Goal: Check status: Check status

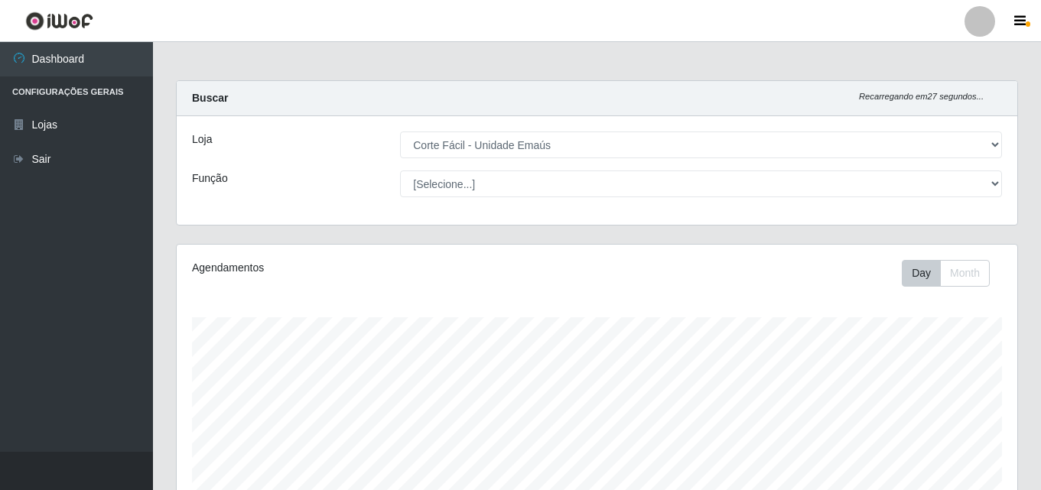
select select "201"
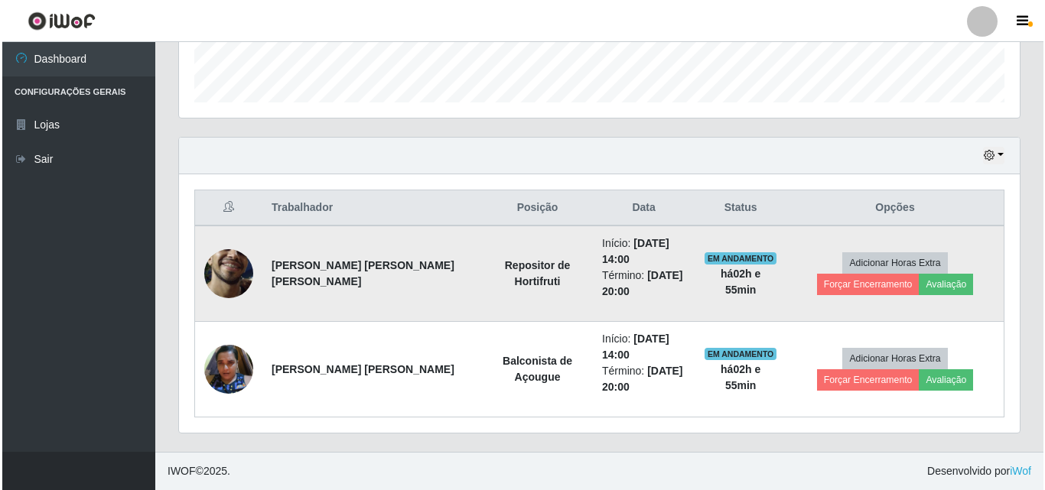
scroll to position [318, 841]
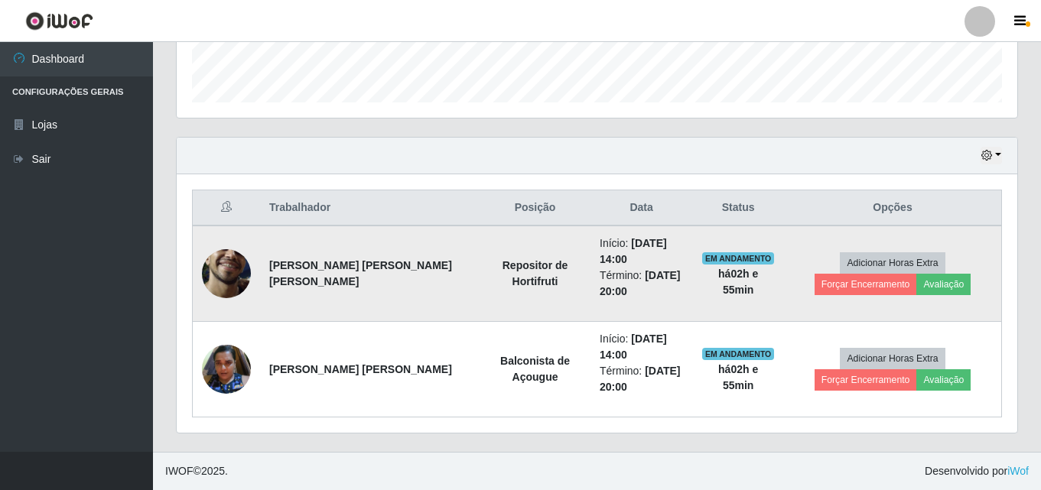
click at [230, 264] on img at bounding box center [226, 274] width 49 height 109
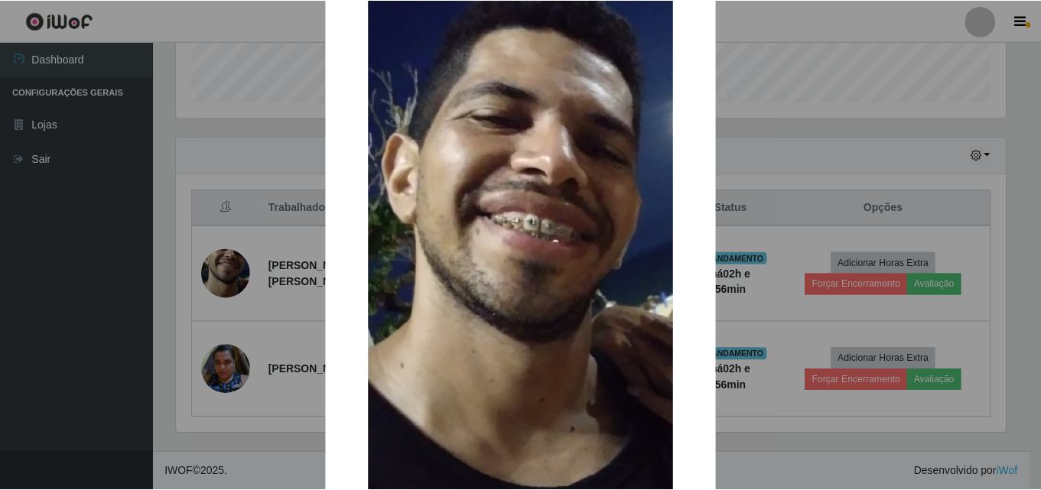
scroll to position [94, 0]
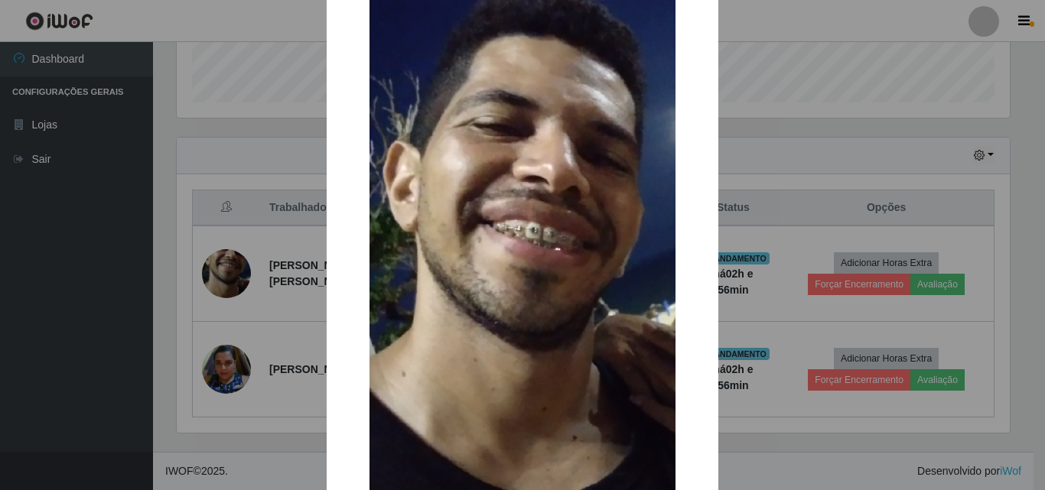
click at [877, 23] on div "× OK Cancel" at bounding box center [522, 245] width 1045 height 490
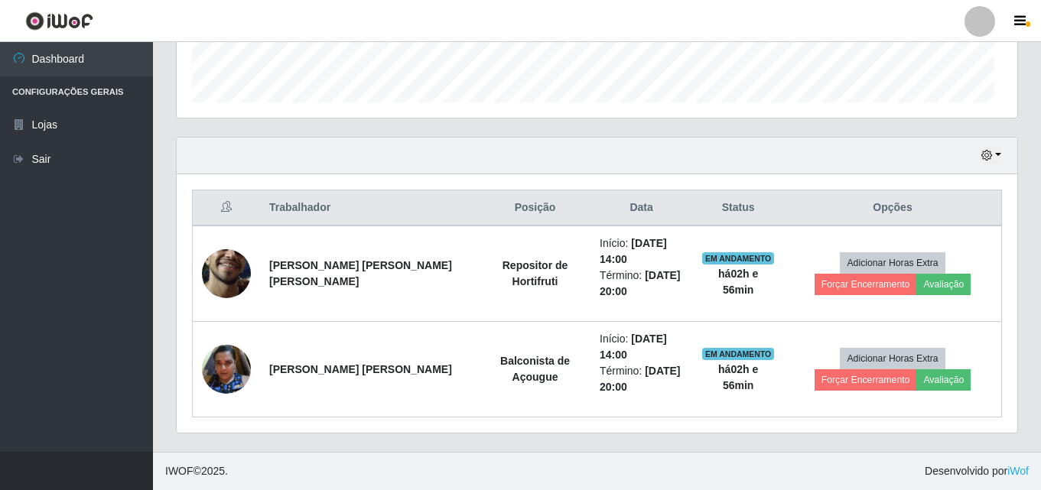
scroll to position [318, 841]
click at [989, 152] on icon "button" at bounding box center [987, 155] width 11 height 11
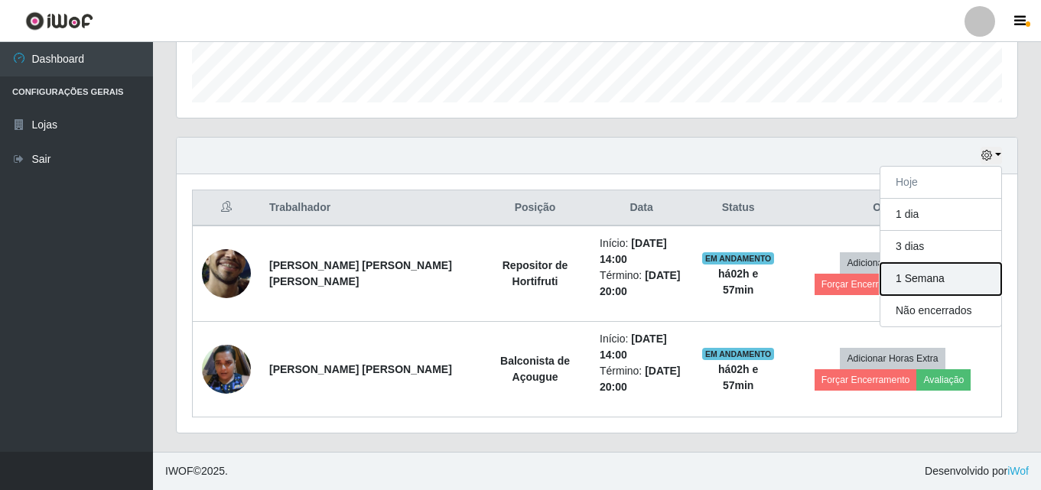
click at [947, 277] on button "1 Semana" at bounding box center [941, 279] width 121 height 32
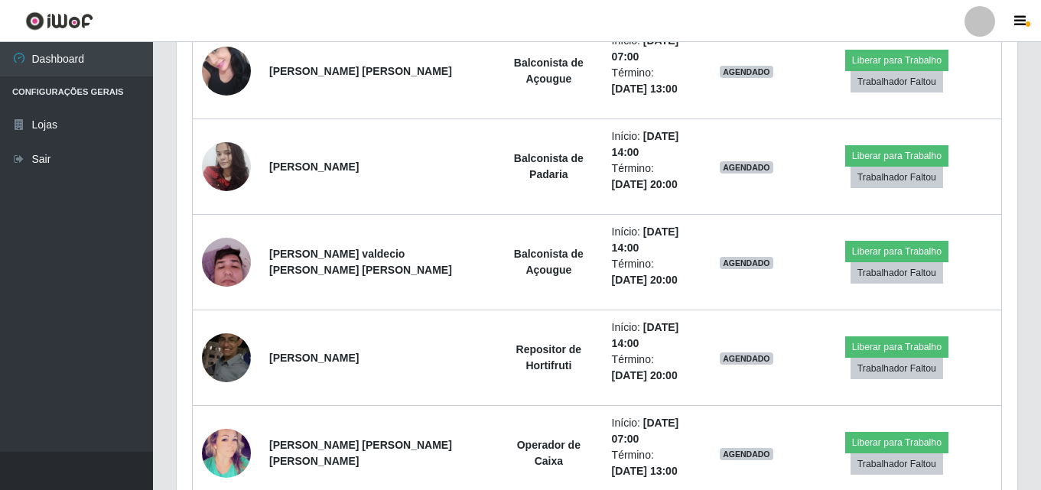
scroll to position [1822, 0]
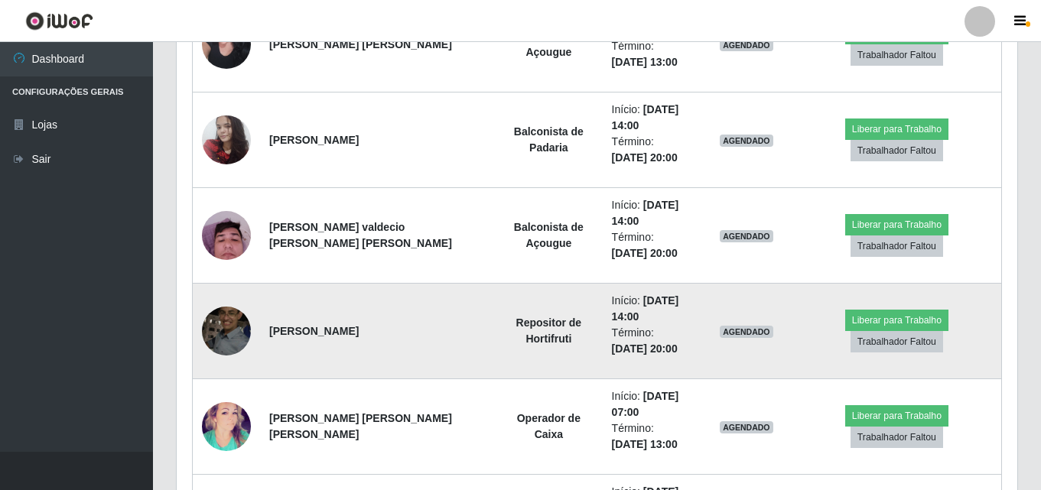
click at [220, 321] on img at bounding box center [226, 330] width 49 height 65
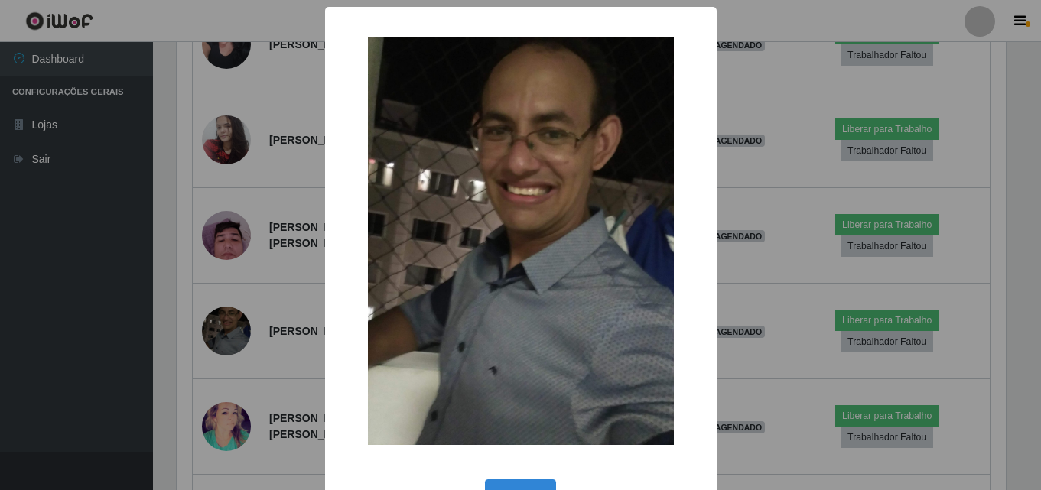
scroll to position [318, 833]
click at [708, 185] on div "× OK Cancel" at bounding box center [523, 271] width 392 height 529
click at [723, 184] on div "× OK Cancel" at bounding box center [522, 245] width 1045 height 490
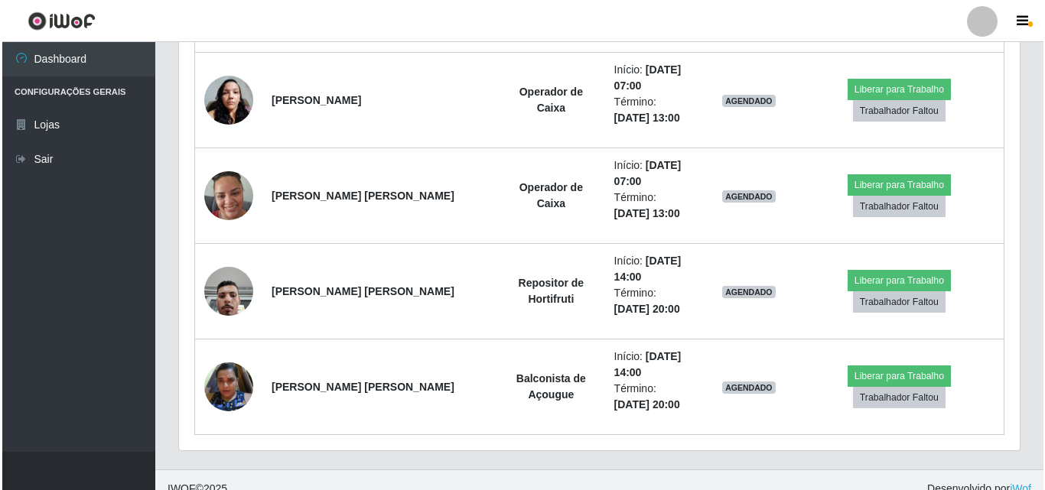
scroll to position [3314, 0]
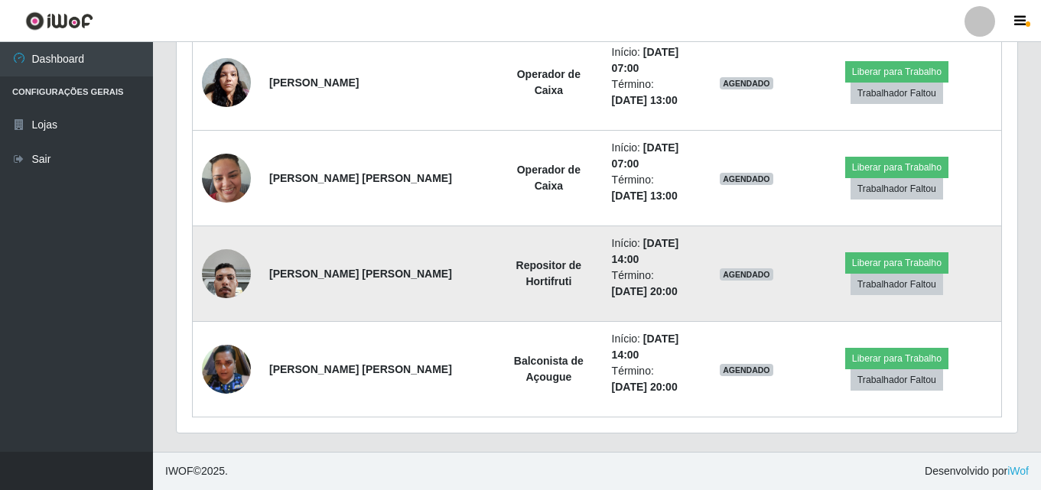
click at [233, 284] on img at bounding box center [226, 273] width 49 height 65
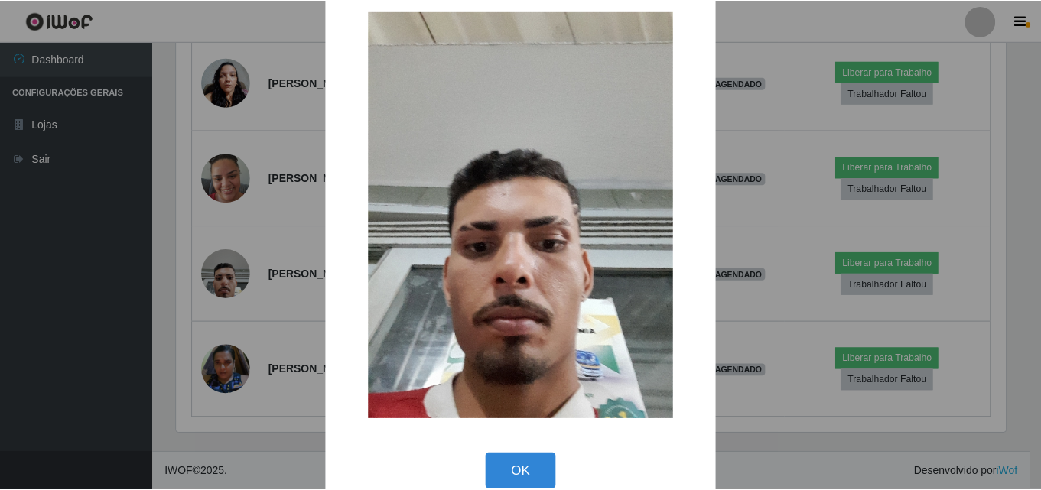
scroll to position [51, 0]
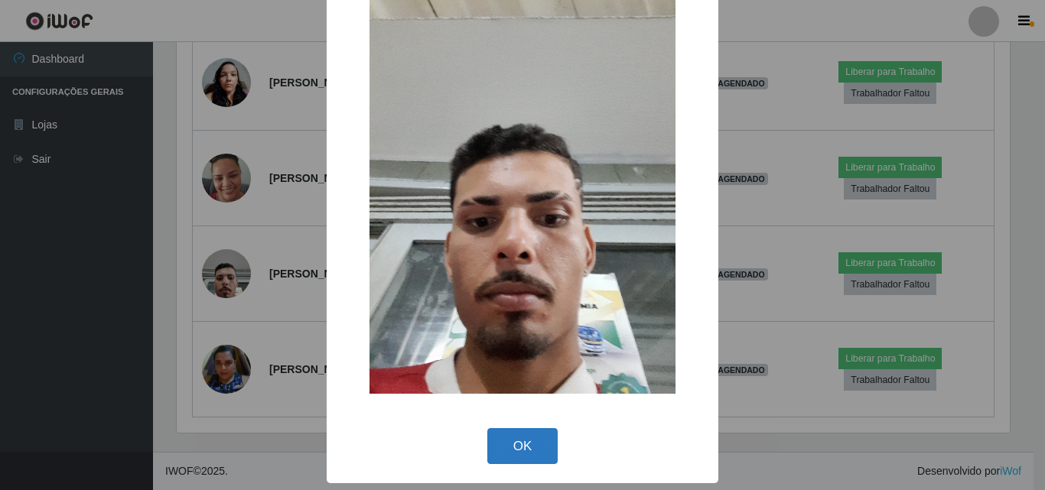
click at [529, 445] on button "OK" at bounding box center [522, 446] width 71 height 36
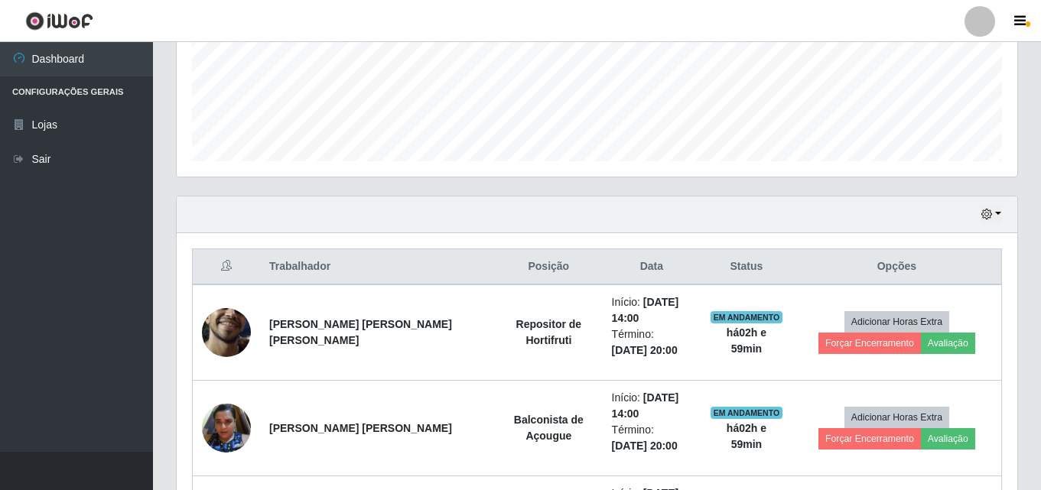
scroll to position [406, 0]
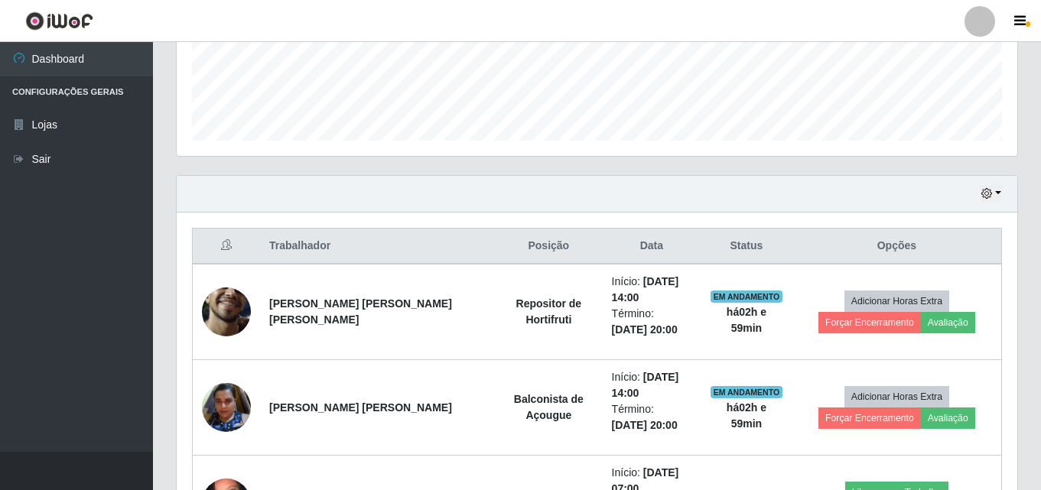
click at [1002, 197] on div "Hoje 1 dia 3 dias 1 Semana Não encerrados" at bounding box center [597, 194] width 841 height 37
click at [994, 191] on button "button" at bounding box center [991, 194] width 21 height 18
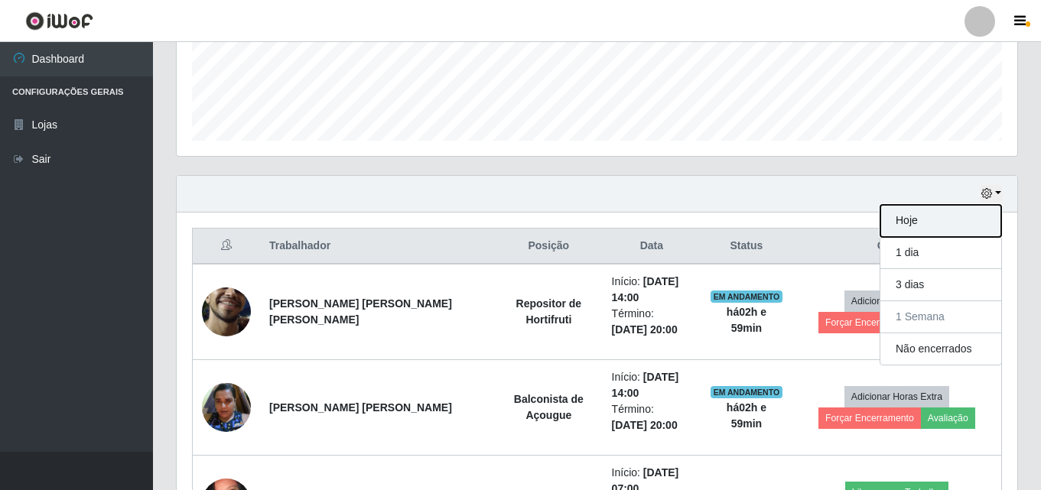
click at [908, 220] on button "Hoje" at bounding box center [941, 221] width 121 height 32
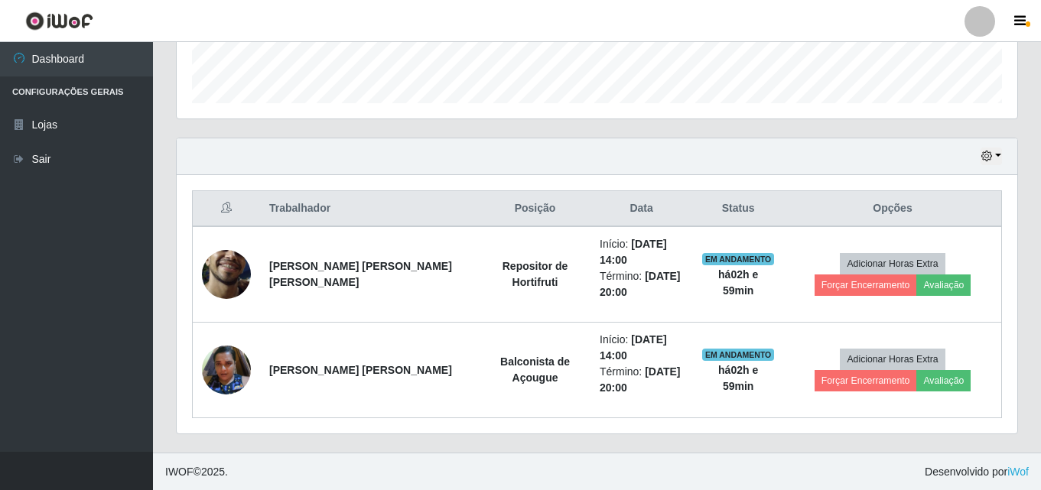
scroll to position [445, 0]
